Goal: Contribute content: Add original content to the website for others to see

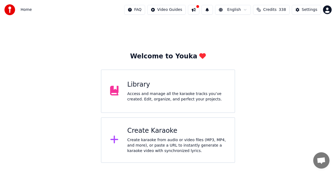
click at [165, 131] on div "Create Karaoke" at bounding box center [176, 130] width 99 height 9
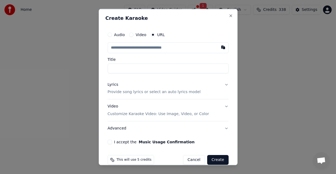
click at [116, 46] on input "text" at bounding box center [168, 47] width 121 height 11
click at [219, 48] on button "button" at bounding box center [223, 47] width 11 height 10
type input "**********"
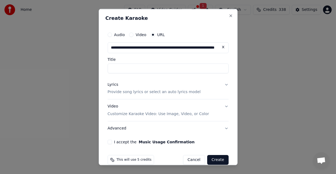
click at [115, 68] on input "Title" at bounding box center [168, 68] width 121 height 10
type input "**********"
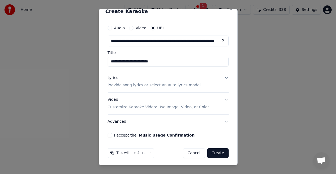
scroll to position [8, 0]
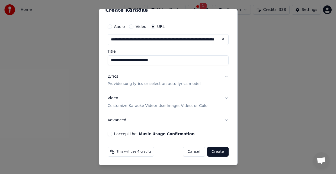
click at [222, 76] on button "Lyrics Provide song lyrics or select an auto lyrics model" at bounding box center [168, 80] width 121 height 22
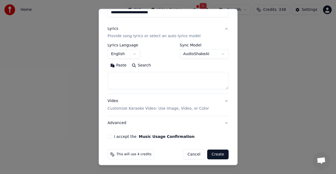
scroll to position [59, 0]
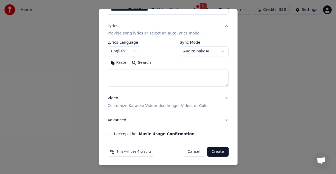
click at [110, 134] on button "I accept the Music Usage Confirmation" at bounding box center [110, 133] width 4 height 4
click at [222, 97] on button "Video Customize Karaoke Video: Use Image, Video, or Color" at bounding box center [168, 102] width 121 height 22
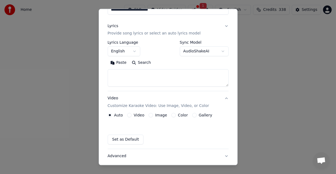
scroll to position [44, 0]
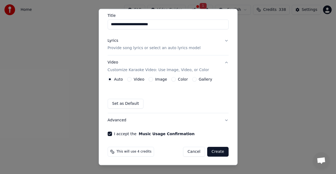
click at [178, 77] on label "Color" at bounding box center [183, 79] width 10 height 4
click at [176, 77] on button "Color" at bounding box center [173, 79] width 4 height 4
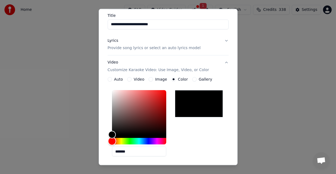
click at [147, 141] on div "Hue" at bounding box center [139, 141] width 54 height 7
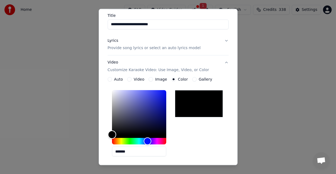
type input "*******"
click at [161, 95] on div "Color" at bounding box center [139, 112] width 54 height 44
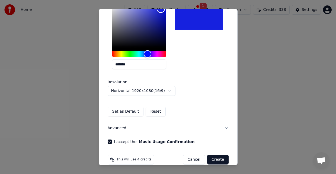
scroll to position [139, 0]
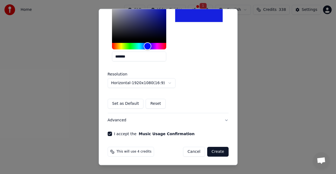
click at [126, 103] on button "Set as Default" at bounding box center [126, 104] width 36 height 10
click at [217, 152] on button "Create" at bounding box center [217, 152] width 21 height 10
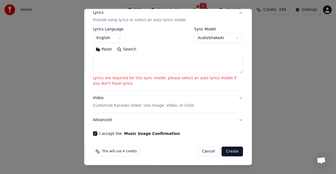
scroll to position [72, 0]
click at [203, 68] on textarea at bounding box center [168, 64] width 150 height 17
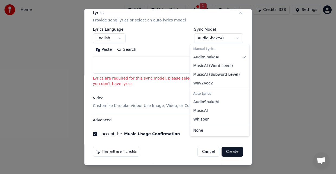
click at [234, 37] on body "**********" at bounding box center [168, 81] width 336 height 163
select select "**********"
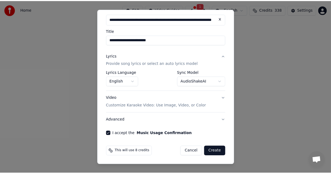
scroll to position [28, 0]
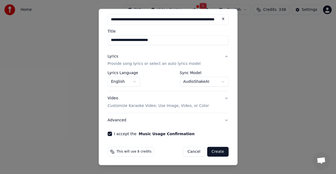
click at [215, 154] on button "Create" at bounding box center [217, 152] width 21 height 10
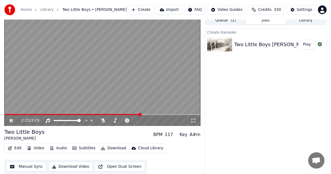
scroll to position [6, 0]
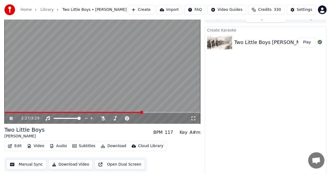
click at [71, 163] on button "Download Video" at bounding box center [70, 164] width 44 height 10
